Goal: Use online tool/utility

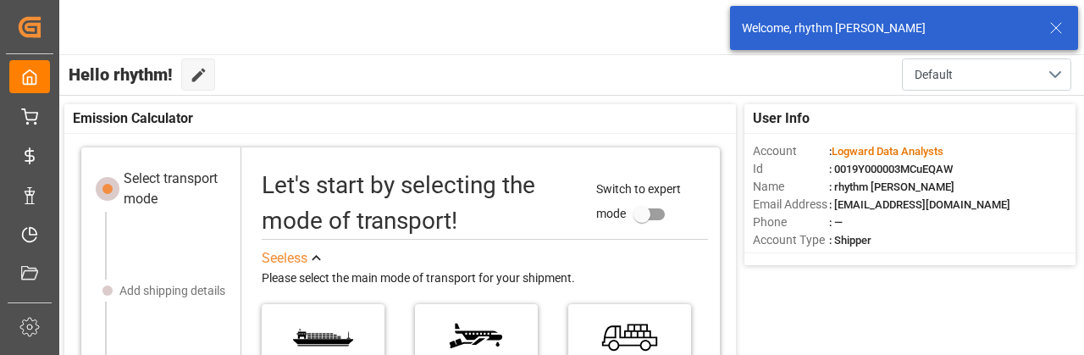
click at [1054, 19] on icon at bounding box center [1056, 28] width 20 height 20
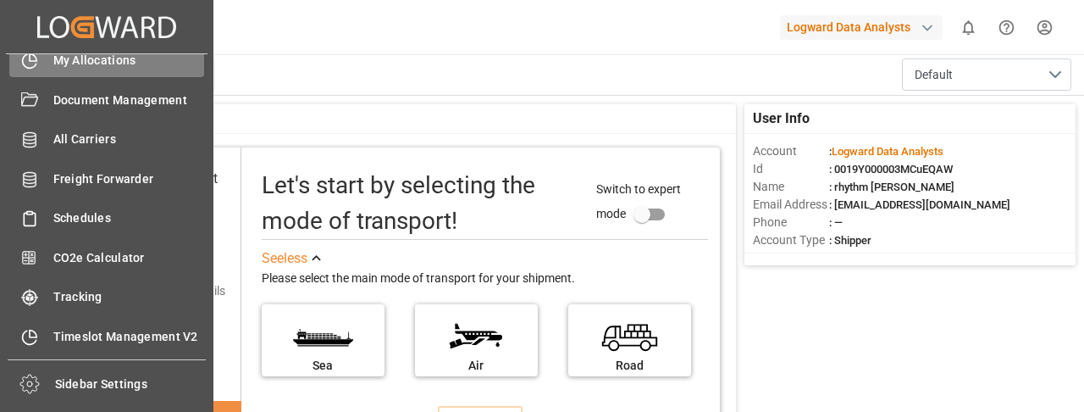
scroll to position [175, 0]
click at [51, 247] on div "CO2e Calculator CO2e Calculator" at bounding box center [106, 257] width 195 height 33
